Goal: Task Accomplishment & Management: Manage account settings

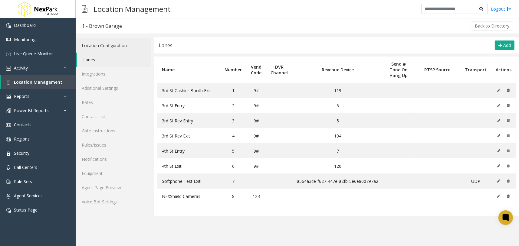
click at [112, 45] on link "Location Configuration" at bounding box center [113, 45] width 75 height 14
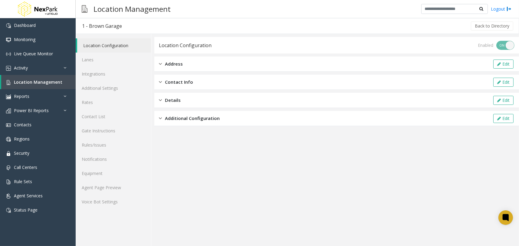
click at [207, 124] on div "Additional Configuration Edit" at bounding box center [336, 118] width 365 height 15
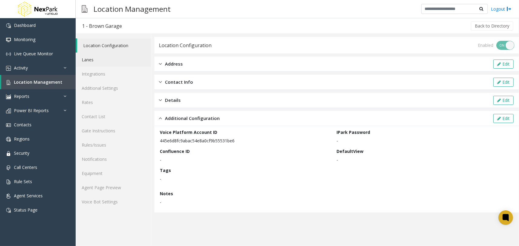
click at [135, 60] on link "Lanes" at bounding box center [113, 60] width 75 height 14
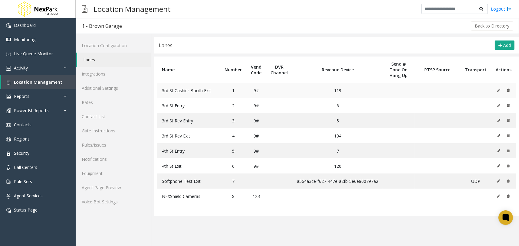
click at [499, 89] on icon at bounding box center [498, 91] width 3 height 4
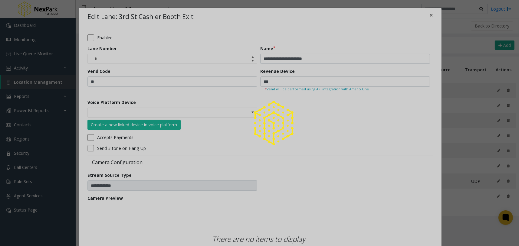
click at [250, 113] on img at bounding box center [273, 123] width 49 height 49
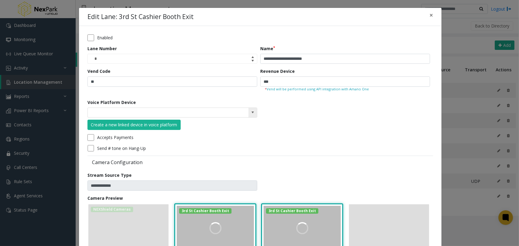
click at [252, 113] on span at bounding box center [252, 112] width 5 height 5
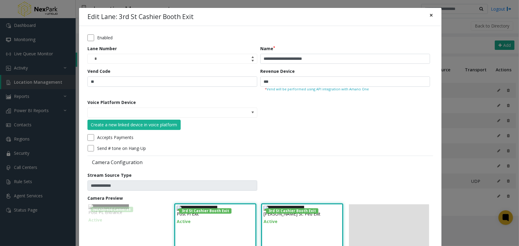
click at [430, 15] on button "×" at bounding box center [431, 15] width 12 height 15
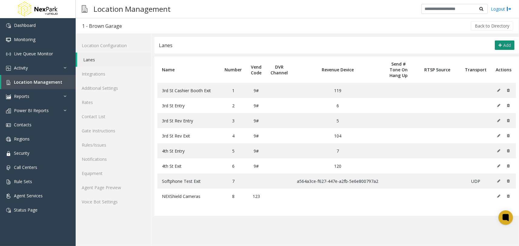
click at [504, 46] on span "Add" at bounding box center [507, 45] width 8 height 6
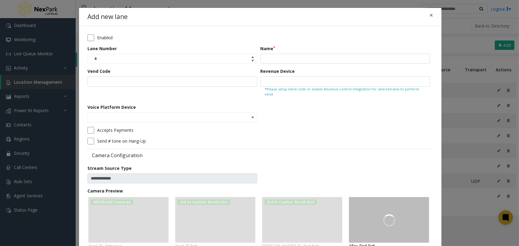
click at [257, 114] on div "Voice Platform Device" at bounding box center [173, 113] width 173 height 19
click at [252, 114] on span at bounding box center [252, 118] width 8 height 10
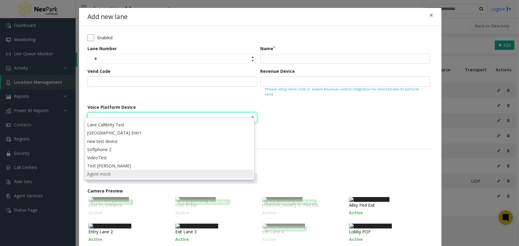
scroll to position [37, 0]
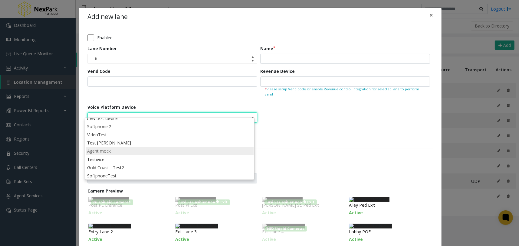
click at [121, 151] on li "Agent mock" at bounding box center [170, 151] width 168 height 8
type input "**********"
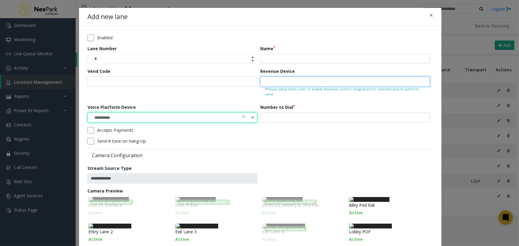
click at [300, 82] on input "text" at bounding box center [345, 82] width 170 height 10
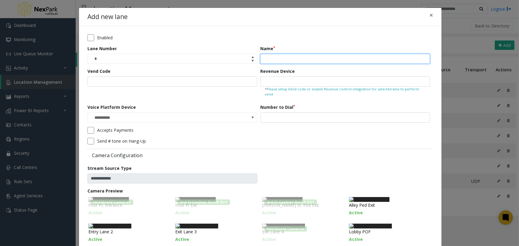
click at [313, 58] on input "Name" at bounding box center [345, 59] width 170 height 10
type input "**********"
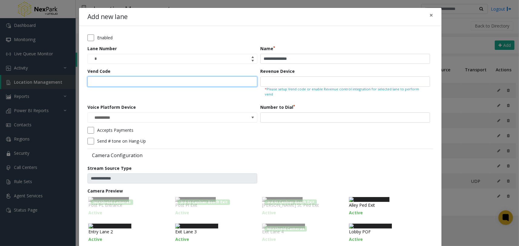
click at [226, 86] on input "Vend Code" at bounding box center [172, 82] width 170 height 10
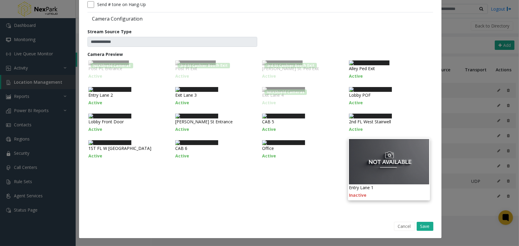
scroll to position [265, 0]
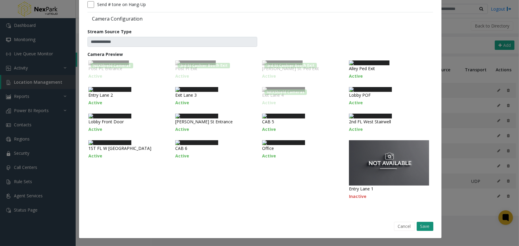
type input "***"
click at [423, 225] on button "Save" at bounding box center [425, 226] width 17 height 9
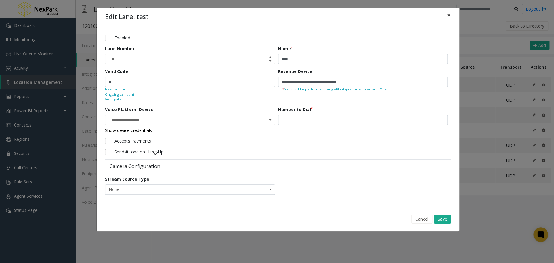
click at [445, 13] on button "×" at bounding box center [449, 15] width 12 height 15
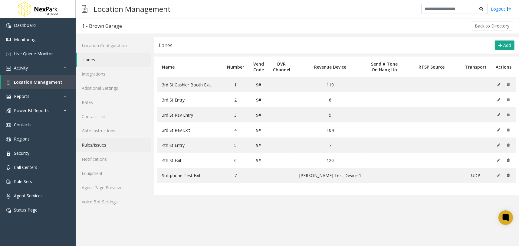
click at [119, 145] on link "Rules/Issues" at bounding box center [113, 145] width 75 height 14
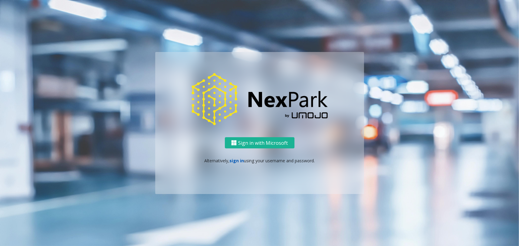
click at [240, 159] on link "sign in" at bounding box center [236, 161] width 15 height 6
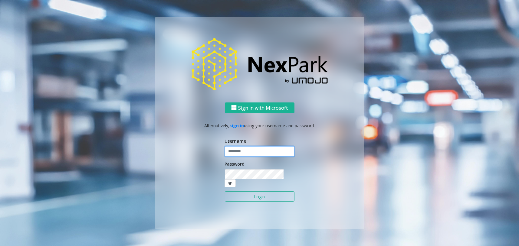
click at [267, 156] on input "text" at bounding box center [260, 151] width 70 height 10
click at [267, 156] on input "********" at bounding box center [260, 151] width 70 height 10
type input "********"
click at [242, 192] on button "Login" at bounding box center [260, 197] width 70 height 10
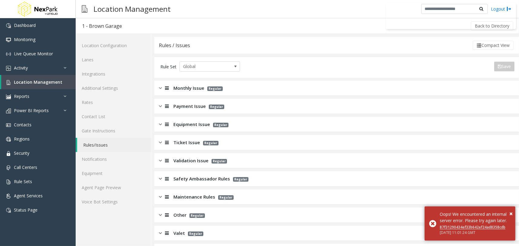
click at [173, 86] on span "Monthly Issue" at bounding box center [188, 88] width 31 height 7
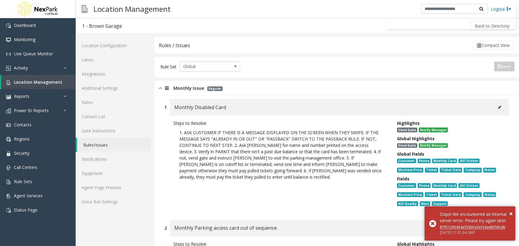
click at [162, 86] on div at bounding box center [166, 88] width 8 height 7
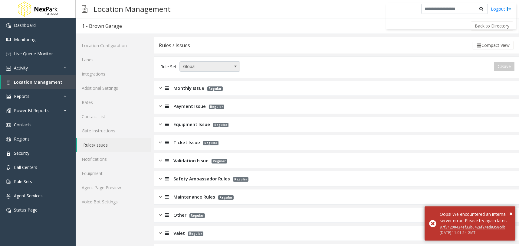
click at [227, 64] on span "Global" at bounding box center [204, 67] width 48 height 10
click at [230, 33] on div "Back to Directory" at bounding box center [321, 25] width 386 height 15
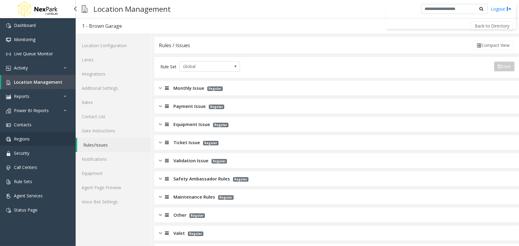
click at [50, 138] on link "Regions" at bounding box center [38, 139] width 76 height 14
